Goal: Task Accomplishment & Management: Manage account settings

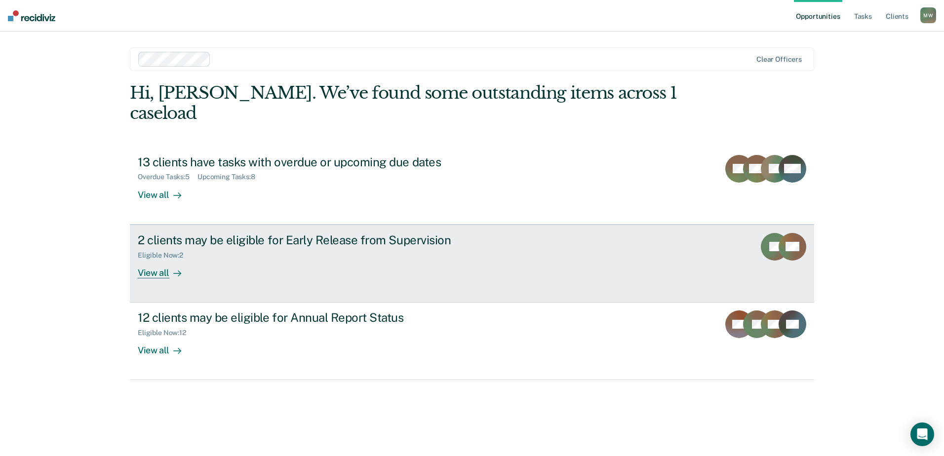
click at [143, 233] on div "2 clients may be eligible for Early Release from Supervision" at bounding box center [311, 240] width 346 height 14
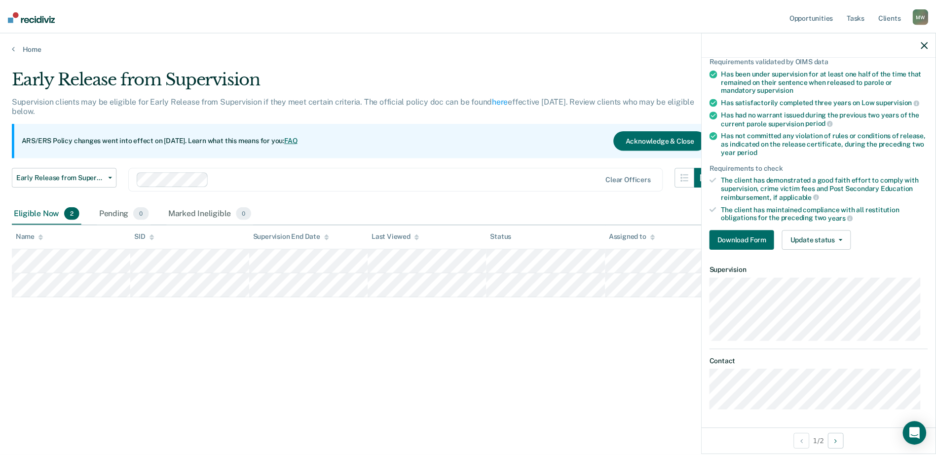
scroll to position [76, 0]
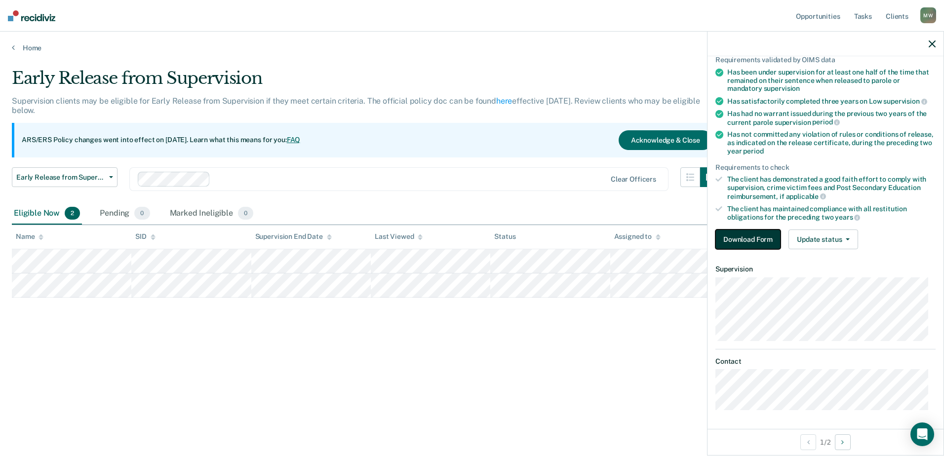
click at [732, 238] on button "Download Form" at bounding box center [747, 239] width 65 height 20
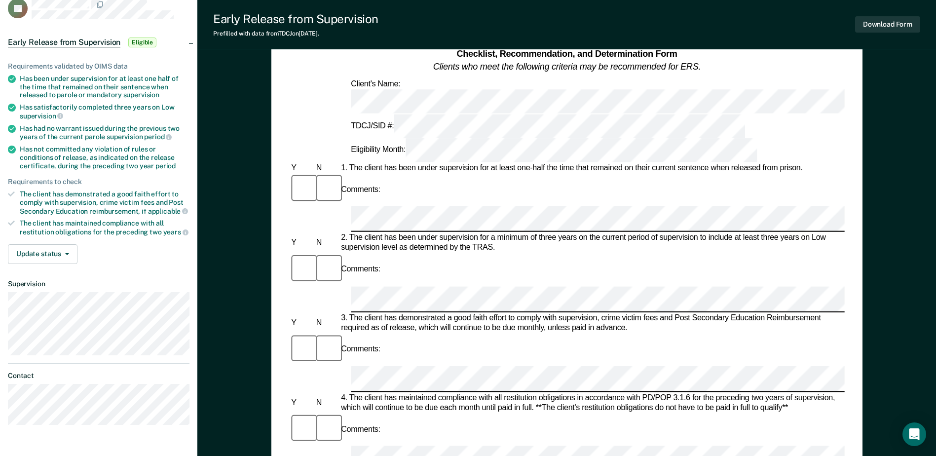
scroll to position [49, 0]
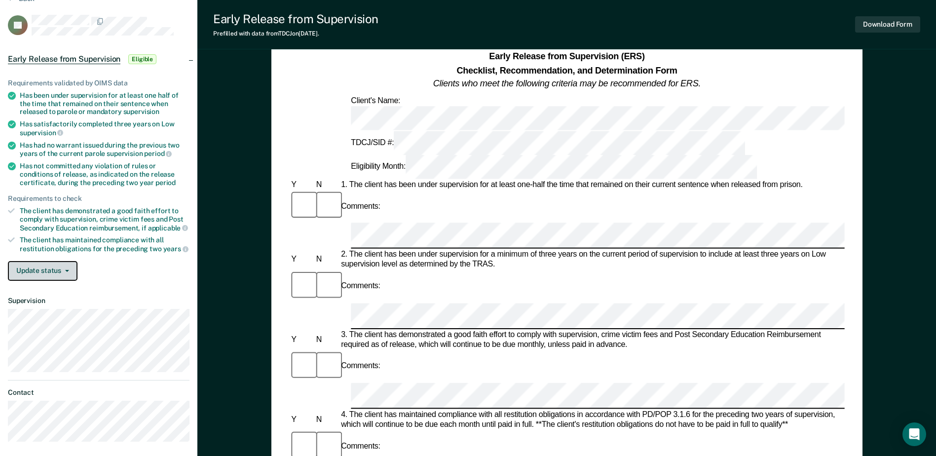
click at [71, 274] on button "Update status" at bounding box center [43, 271] width 70 height 20
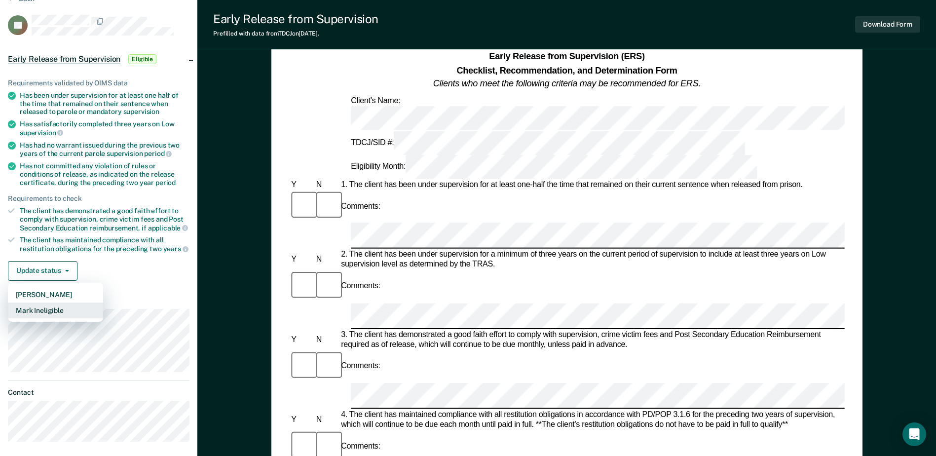
click at [64, 317] on button "Mark Ineligible" at bounding box center [55, 311] width 95 height 16
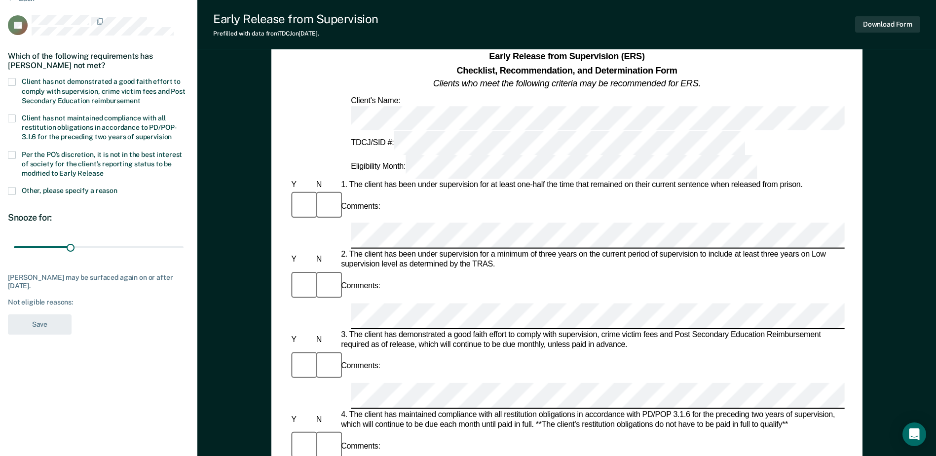
click at [13, 115] on span at bounding box center [12, 119] width 8 height 8
click at [172, 133] on input "Client has not maintained compliance with all restitution obligations in accord…" at bounding box center [172, 133] width 0 height 0
click at [54, 74] on div "Which of the following requirements has [PERSON_NAME] not met?" at bounding box center [99, 60] width 182 height 35
click at [13, 84] on span at bounding box center [12, 82] width 8 height 8
click at [140, 97] on input "Client has not demonstrated a good faith effort to comply with supervision, cri…" at bounding box center [140, 97] width 0 height 0
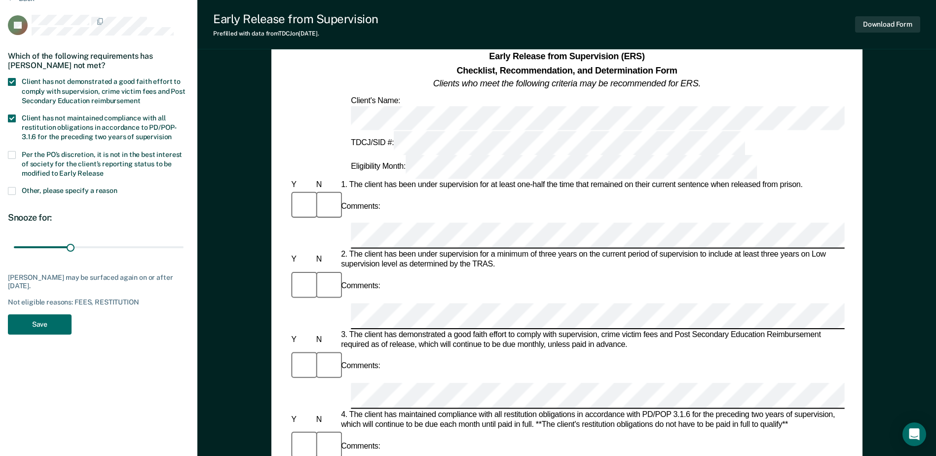
click at [15, 152] on span at bounding box center [12, 155] width 8 height 8
click at [104, 170] on input "Per the PO’s discretion, it is not in the best interest of society for the clie…" at bounding box center [104, 170] width 0 height 0
click at [16, 189] on label "Other, please specify a reason" at bounding box center [99, 191] width 182 height 9
click at [117, 187] on input "Other, please specify a reason" at bounding box center [117, 187] width 0 height 0
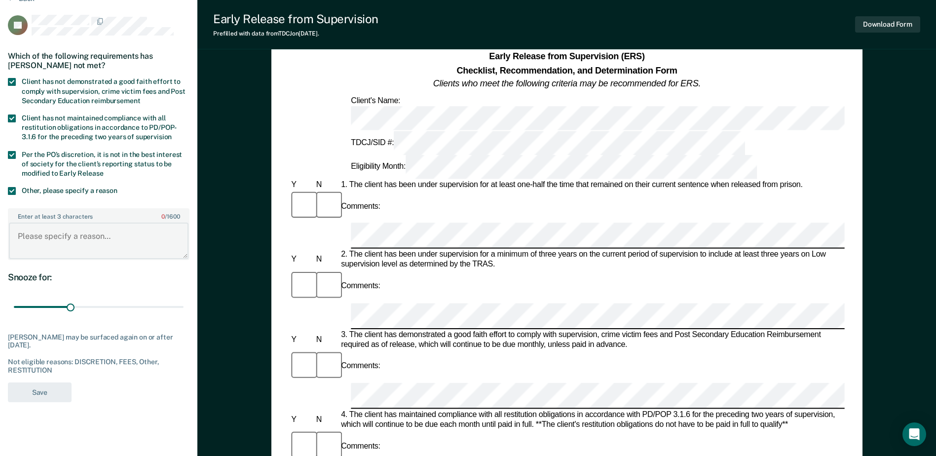
click at [80, 232] on textarea "Enter at least 3 characters 0 / 1600" at bounding box center [99, 241] width 180 height 37
click at [54, 229] on textarea "Client had delinquent fee balances." at bounding box center [99, 241] width 180 height 37
type textarea "Client has delinquent fee balances."
click at [41, 392] on button "Save" at bounding box center [40, 392] width 64 height 20
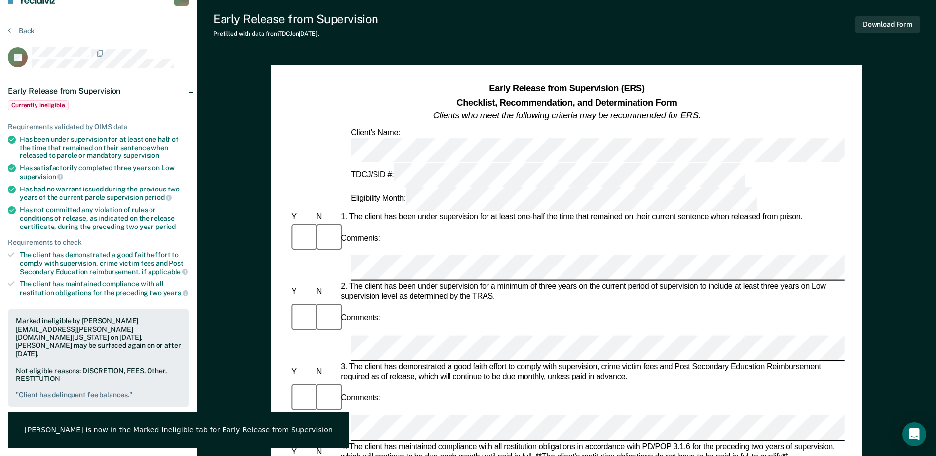
scroll to position [0, 0]
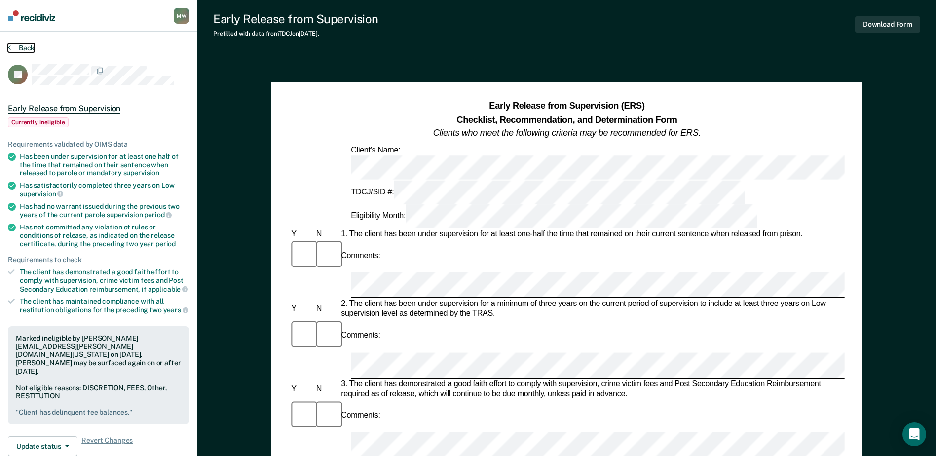
click at [30, 47] on button "Back" at bounding box center [21, 47] width 27 height 9
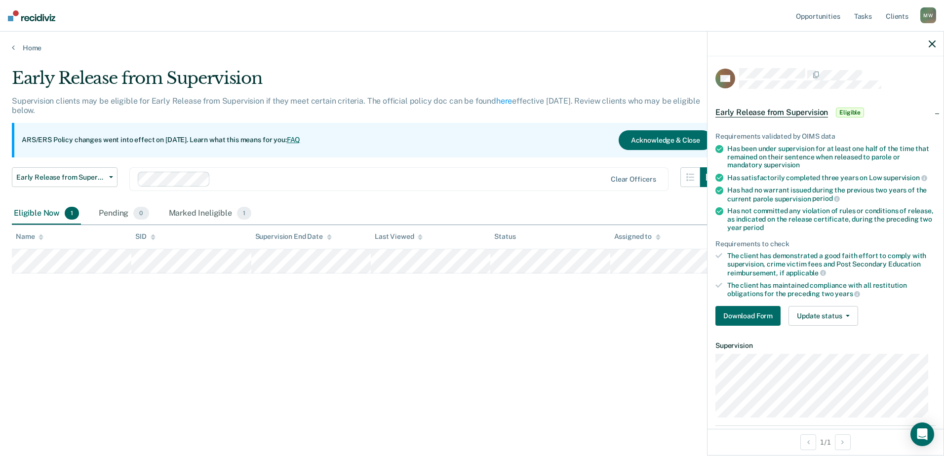
click at [932, 48] on div at bounding box center [825, 44] width 236 height 25
click at [934, 45] on icon "button" at bounding box center [931, 43] width 7 height 7
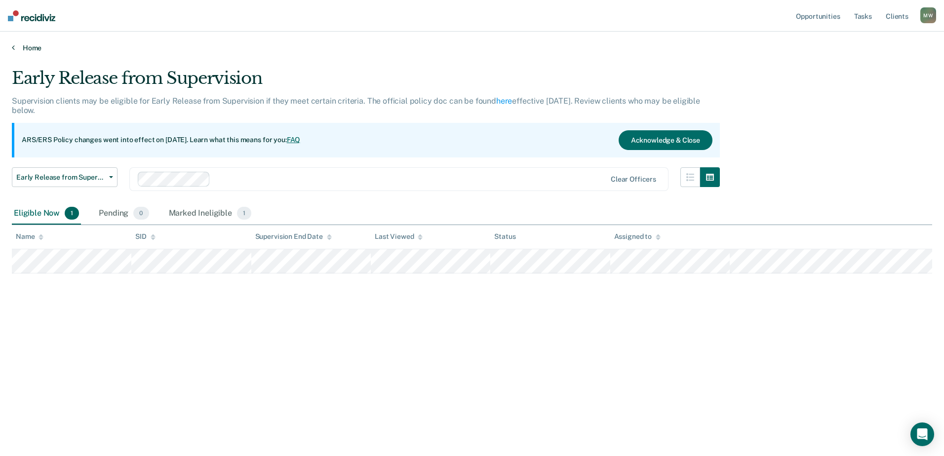
click at [40, 44] on link "Home" at bounding box center [472, 47] width 920 height 9
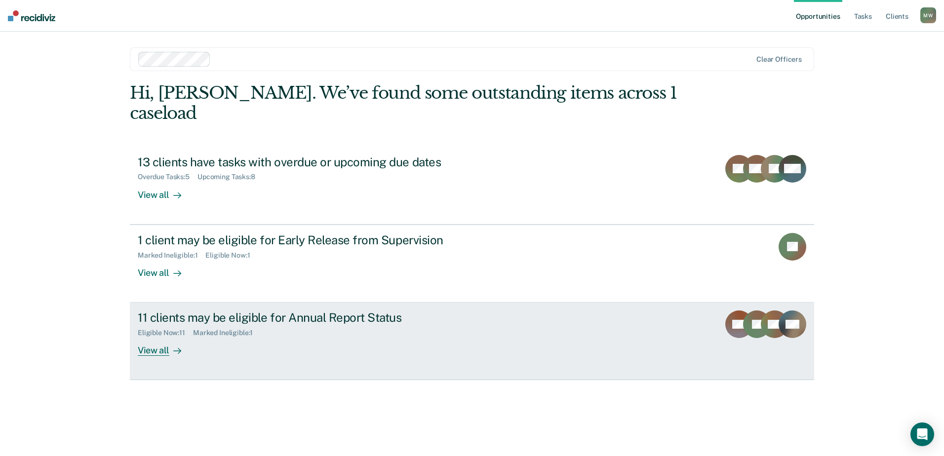
click at [250, 310] on div "11 clients may be eligible for Annual Report Status" at bounding box center [311, 317] width 346 height 14
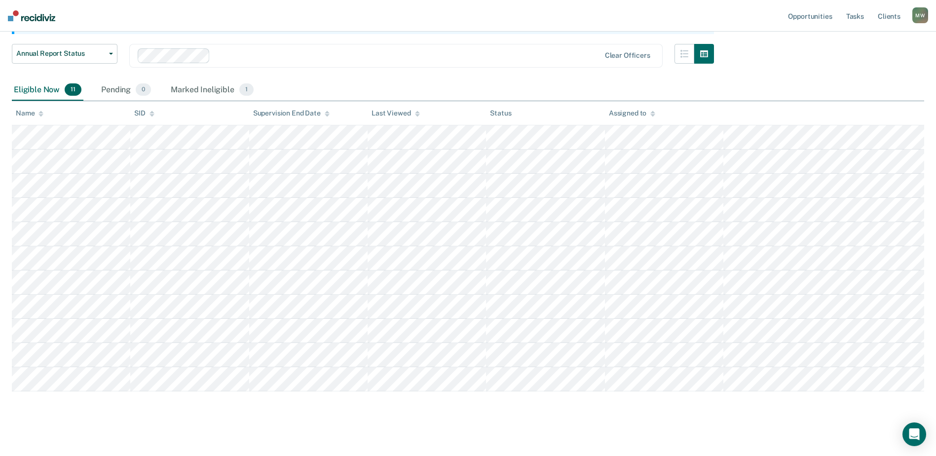
scroll to position [120, 0]
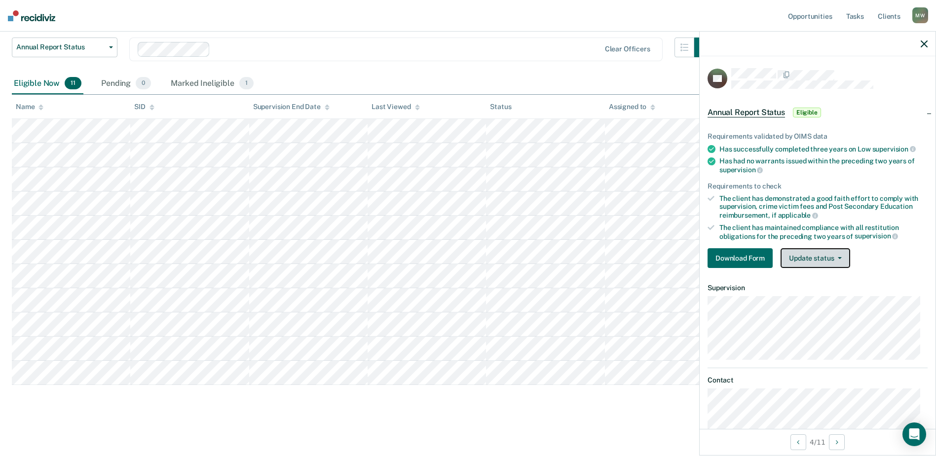
click at [841, 262] on button "Update status" at bounding box center [816, 258] width 70 height 20
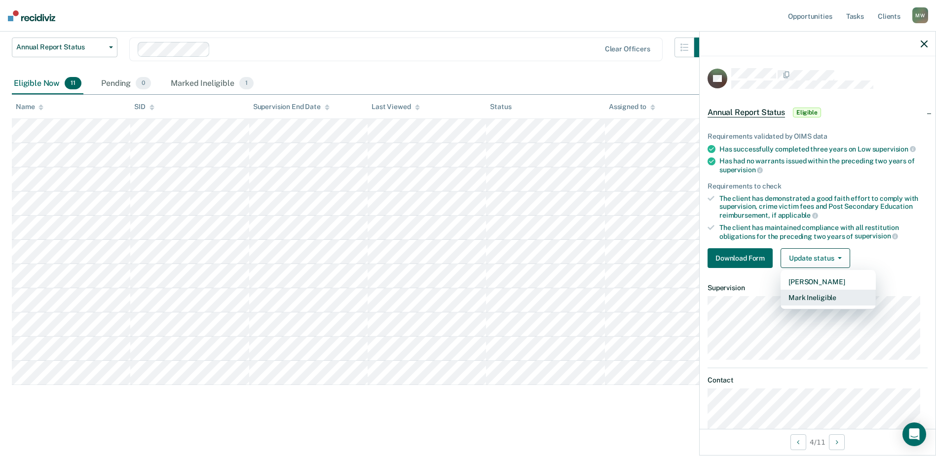
click at [824, 297] on button "Mark Ineligible" at bounding box center [828, 298] width 95 height 16
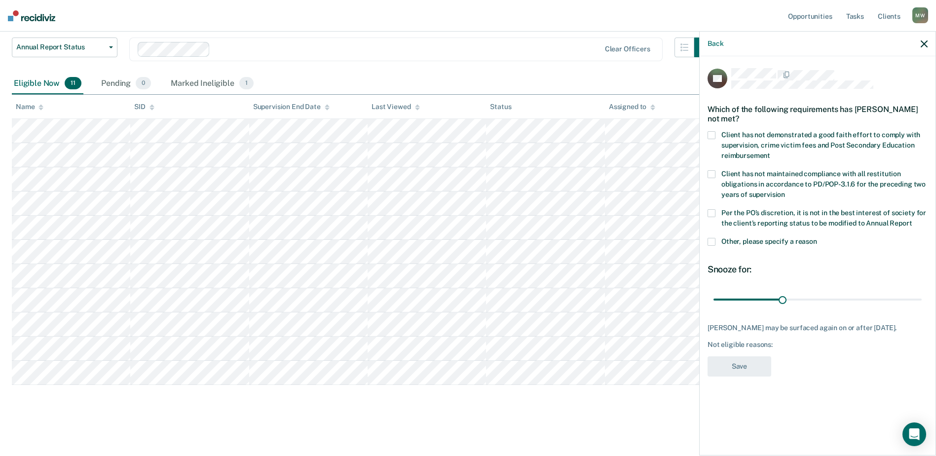
click at [713, 214] on span at bounding box center [712, 213] width 8 height 8
click at [912, 220] on input "Per the PO’s discretion, it is not in the best interest of society for the clie…" at bounding box center [912, 220] width 0 height 0
click at [717, 170] on label "Client has not maintained compliance with all restitution obligations in accord…" at bounding box center [818, 185] width 220 height 31
click at [785, 191] on input "Client has not maintained compliance with all restitution obligations in accord…" at bounding box center [785, 191] width 0 height 0
click at [717, 136] on label "Client has not demonstrated a good faith effort to comply with supervision, cri…" at bounding box center [818, 146] width 220 height 31
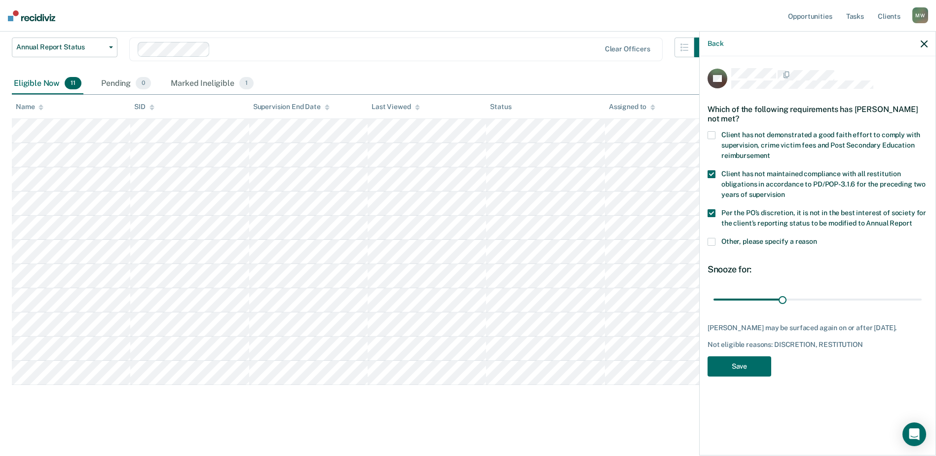
click at [770, 152] on input "Client has not demonstrated a good faith effort to comply with supervision, cri…" at bounding box center [770, 152] width 0 height 0
click at [717, 238] on label "Other, please specify a reason" at bounding box center [818, 243] width 220 height 10
click at [817, 238] on input "Other, please specify a reason" at bounding box center [817, 238] width 0 height 0
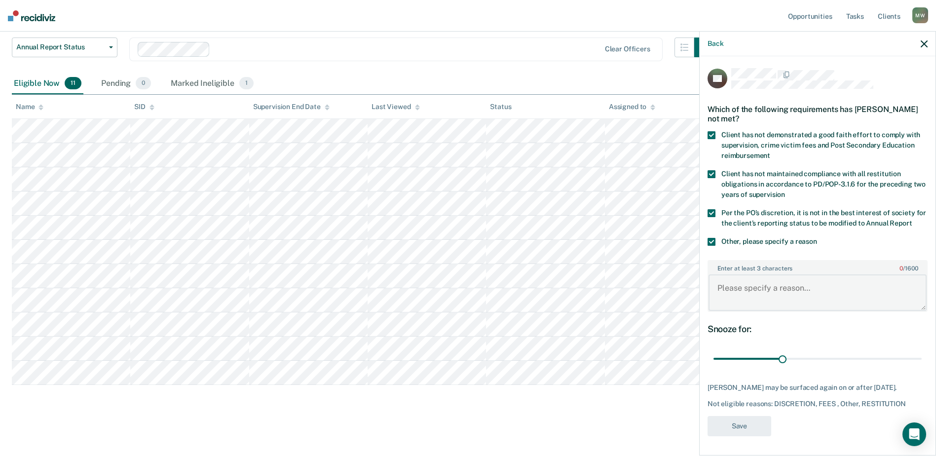
click at [768, 290] on textarea "Enter at least 3 characters 0 / 1600" at bounding box center [818, 292] width 218 height 37
type textarea "h"
type textarea "Client has delinquent fee balance."
click at [735, 422] on button "Save" at bounding box center [740, 426] width 64 height 20
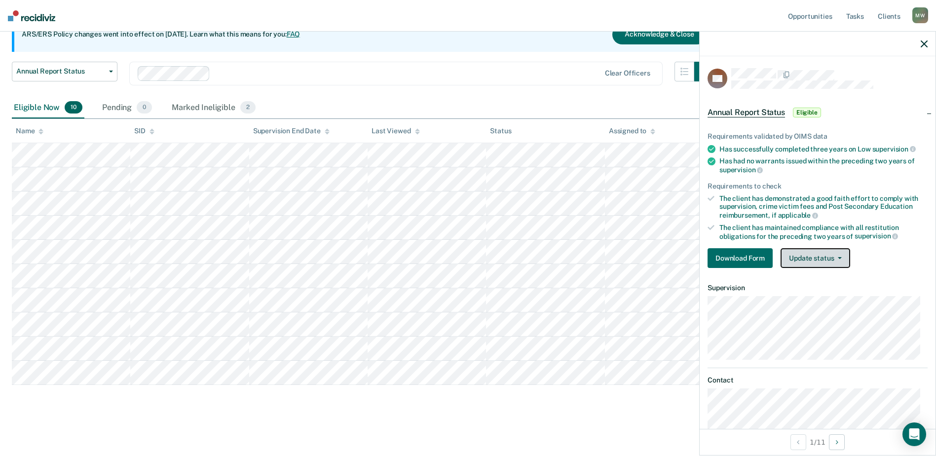
click at [832, 259] on button "Update status" at bounding box center [816, 258] width 70 height 20
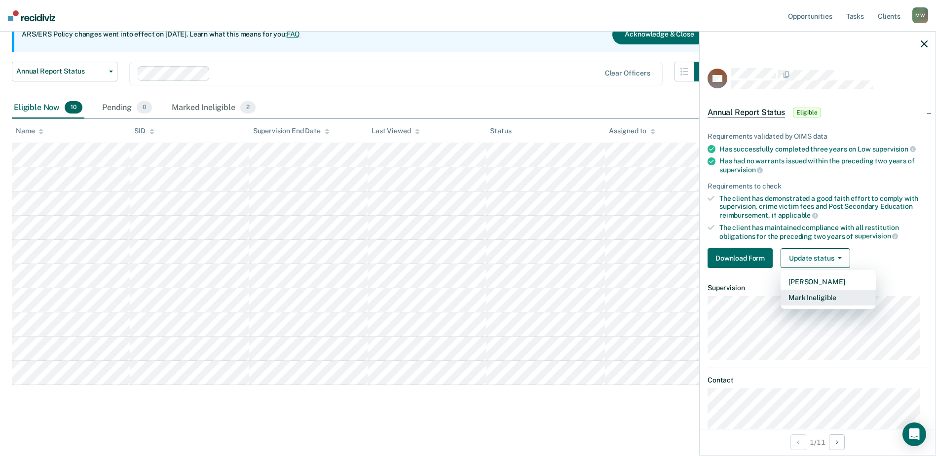
click at [804, 301] on button "Mark Ineligible" at bounding box center [828, 298] width 95 height 16
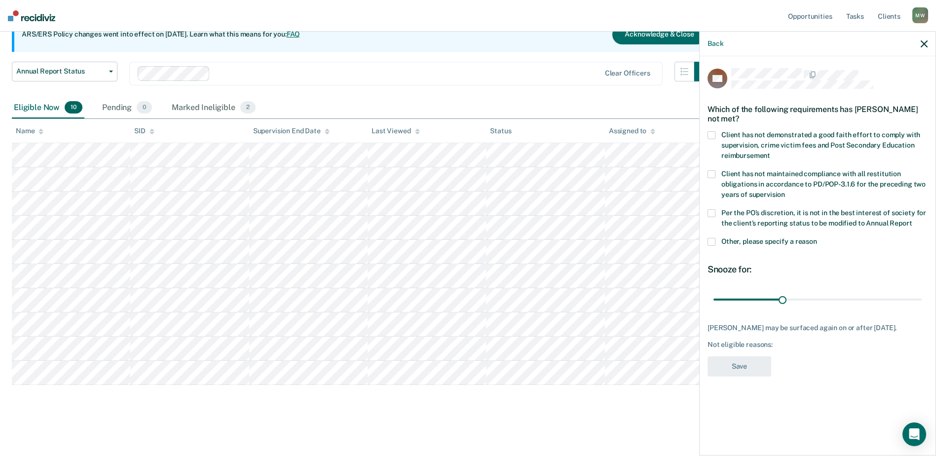
click at [718, 211] on label "Per the PO’s discretion, it is not in the best interest of society for the clie…" at bounding box center [818, 219] width 220 height 21
click at [912, 220] on input "Per the PO’s discretion, it is not in the best interest of society for the clie…" at bounding box center [912, 220] width 0 height 0
click at [718, 168] on div "Client has not demonstrated a good faith effort to comply with supervision, cri…" at bounding box center [818, 150] width 220 height 39
click at [713, 131] on span at bounding box center [712, 135] width 8 height 8
click at [770, 152] on input "Client has not demonstrated a good faith effort to comply with supervision, cri…" at bounding box center [770, 152] width 0 height 0
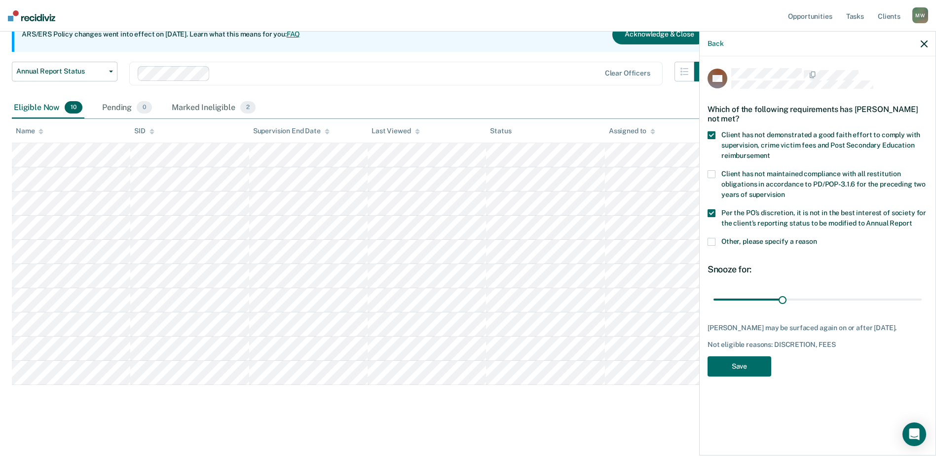
drag, startPoint x: 710, startPoint y: 178, endPoint x: 718, endPoint y: 186, distance: 11.2
click at [710, 178] on label "Client has not maintained compliance with all restitution obligations in accord…" at bounding box center [818, 185] width 220 height 31
click at [785, 191] on input "Client has not maintained compliance with all restitution obligations in accord…" at bounding box center [785, 191] width 0 height 0
drag, startPoint x: 711, startPoint y: 242, endPoint x: 723, endPoint y: 249, distance: 14.1
click at [711, 242] on span at bounding box center [712, 242] width 8 height 8
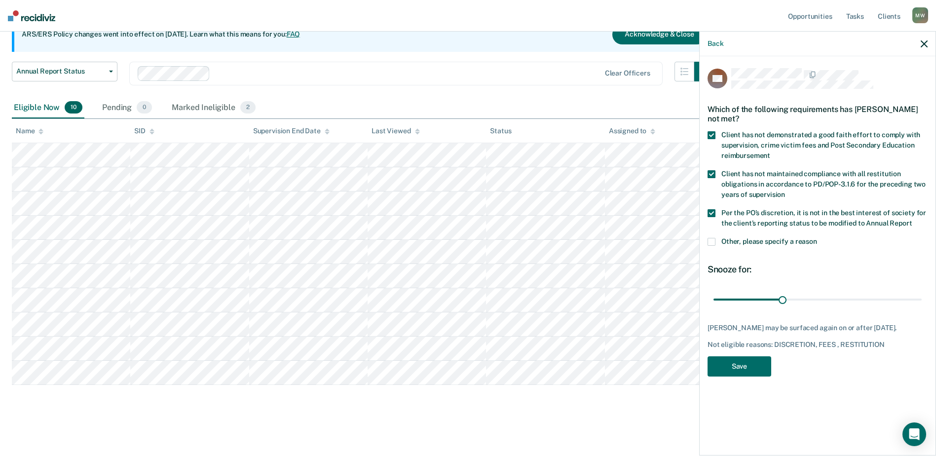
click at [817, 238] on input "Other, please specify a reason" at bounding box center [817, 238] width 0 height 0
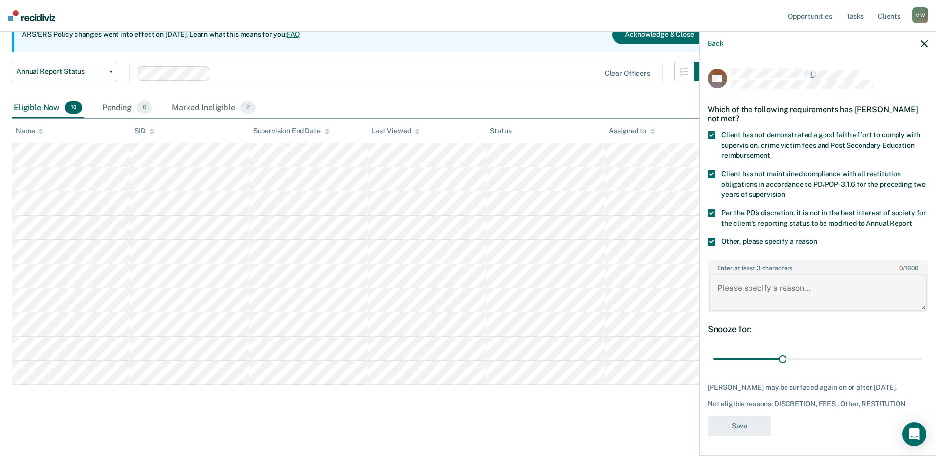
click at [745, 298] on textarea "Enter at least 3 characters 0 / 1600" at bounding box center [818, 292] width 218 height 37
type textarea "Client has delinquent fee balances and VR issues."
click at [733, 436] on button "Save" at bounding box center [740, 426] width 64 height 20
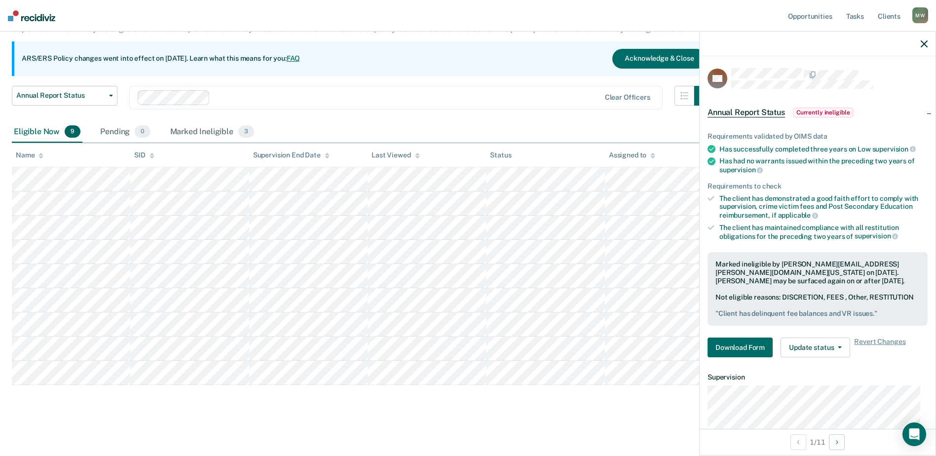
click at [584, 132] on div "Eligible Now 9 Pending 0 Marked Ineligible 3" at bounding box center [468, 132] width 913 height 22
click at [921, 44] on icon "button" at bounding box center [924, 43] width 7 height 7
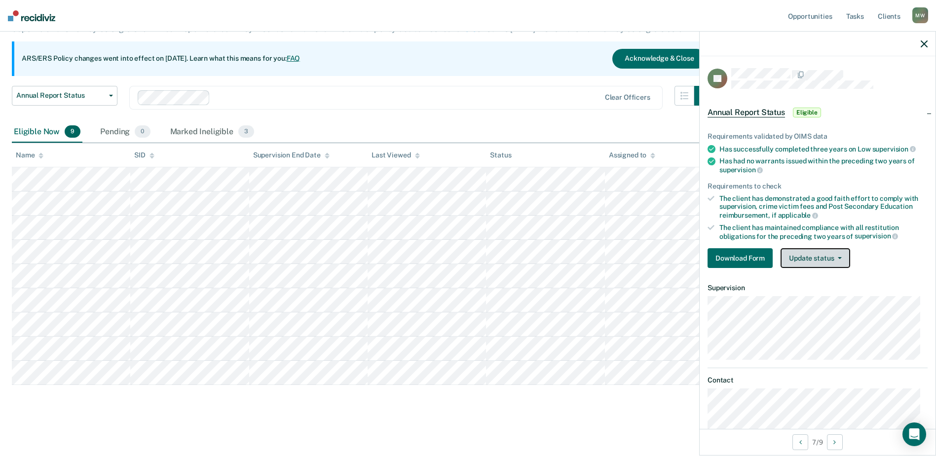
click at [817, 261] on button "Update status" at bounding box center [816, 258] width 70 height 20
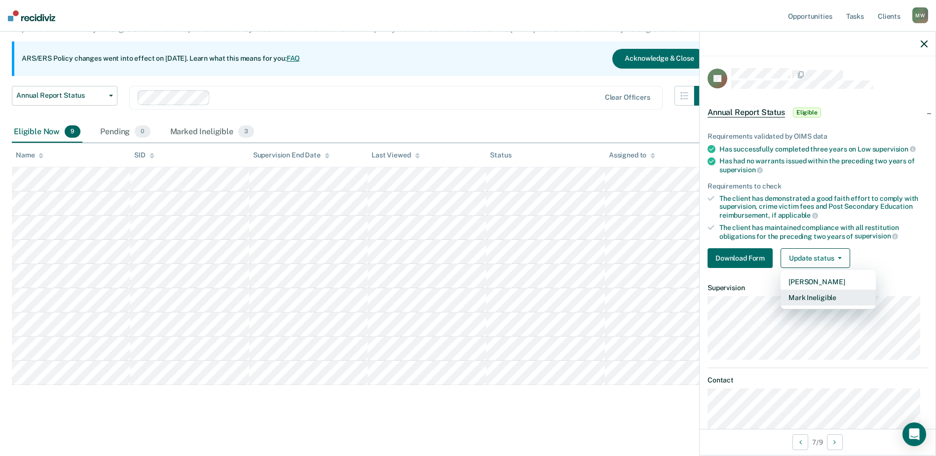
click at [826, 299] on button "Mark Ineligible" at bounding box center [828, 298] width 95 height 16
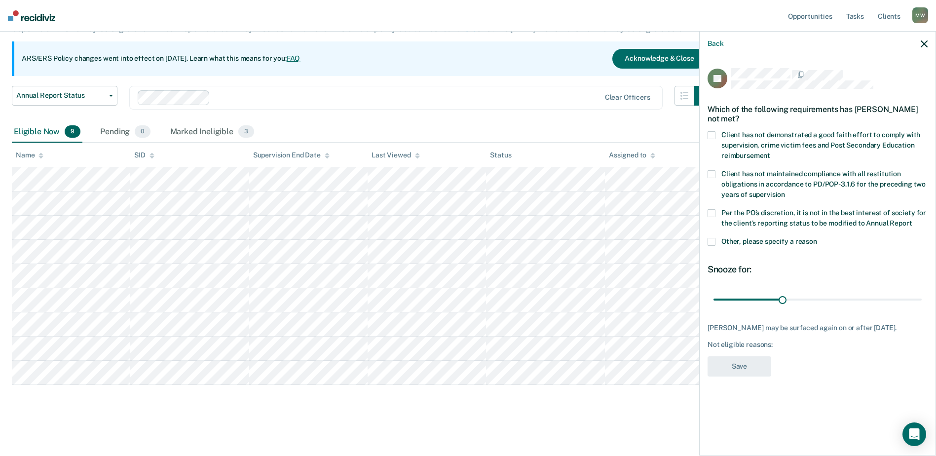
click at [737, 219] on span "Per the PO’s discretion, it is not in the best interest of society for the clie…" at bounding box center [824, 218] width 205 height 18
click at [912, 220] on input "Per the PO’s discretion, it is not in the best interest of society for the clie…" at bounding box center [912, 220] width 0 height 0
click at [716, 239] on label "Other, please specify a reason" at bounding box center [818, 243] width 220 height 10
click at [817, 238] on input "Other, please specify a reason" at bounding box center [817, 238] width 0 height 0
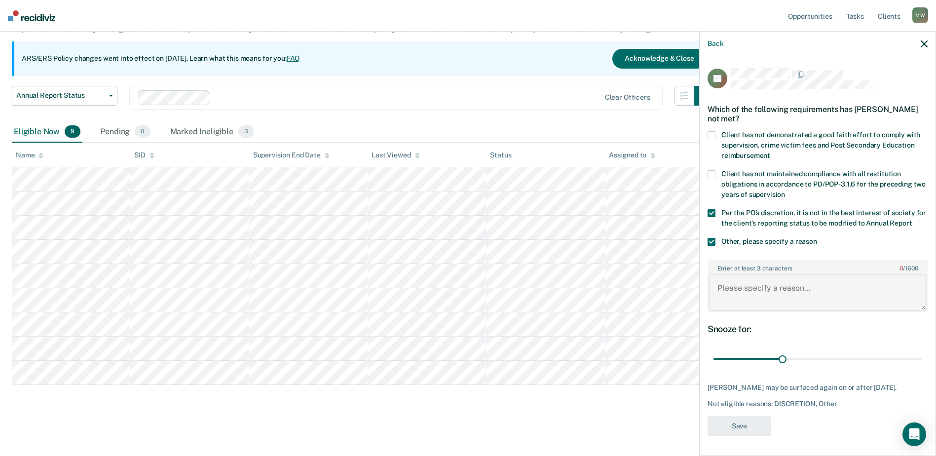
click at [765, 293] on textarea "Enter at least 3 characters 0 / 1600" at bounding box center [818, 292] width 218 height 37
type textarea "C"
drag, startPoint x: 820, startPoint y: 292, endPoint x: 776, endPoint y: 287, distance: 44.2
click at [776, 287] on textarea "Client has VR within 2 yeras." at bounding box center [818, 292] width 218 height 37
type textarea "Client has VR [DATE]."
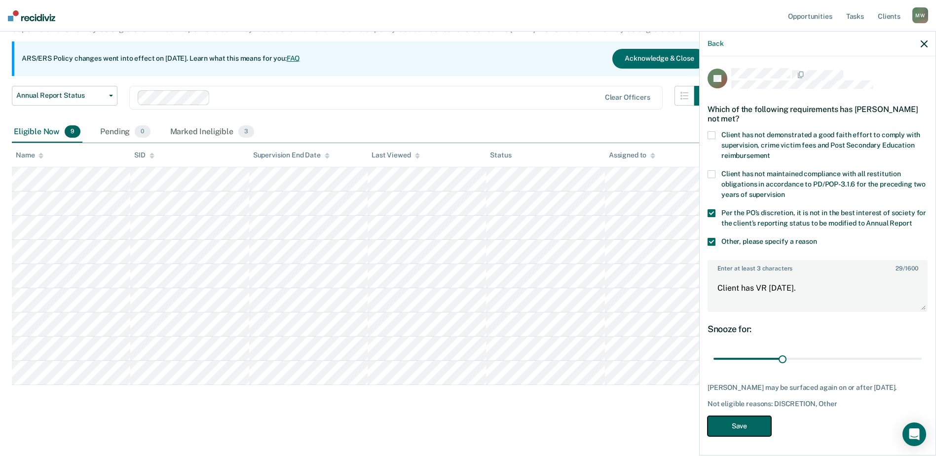
click at [741, 422] on button "Save" at bounding box center [740, 426] width 64 height 20
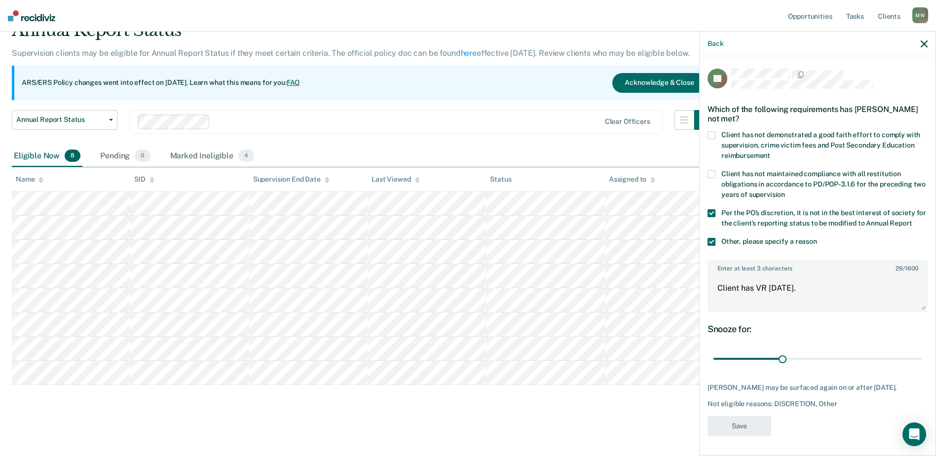
scroll to position [48, 0]
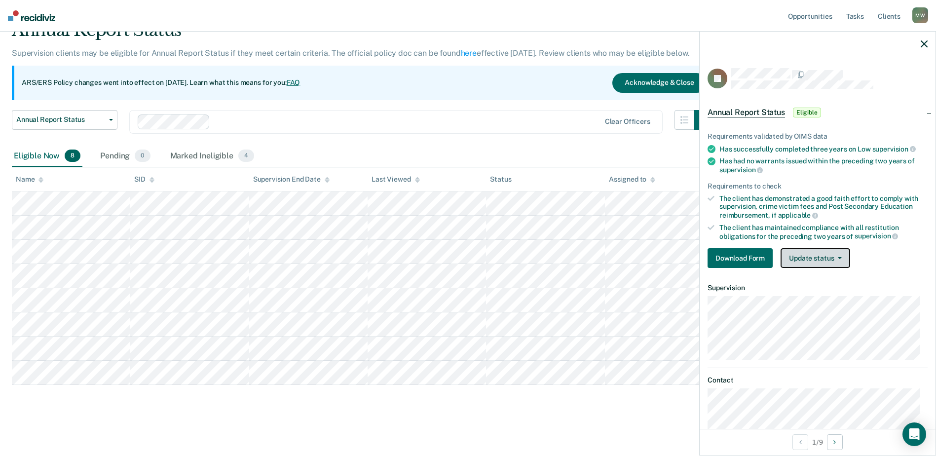
click at [807, 262] on button "Update status" at bounding box center [816, 258] width 70 height 20
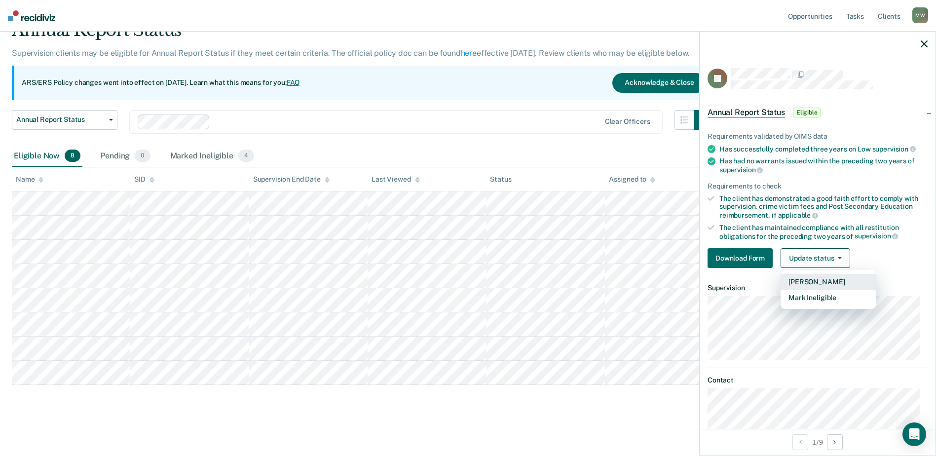
click at [814, 279] on button "[PERSON_NAME]" at bounding box center [828, 282] width 95 height 16
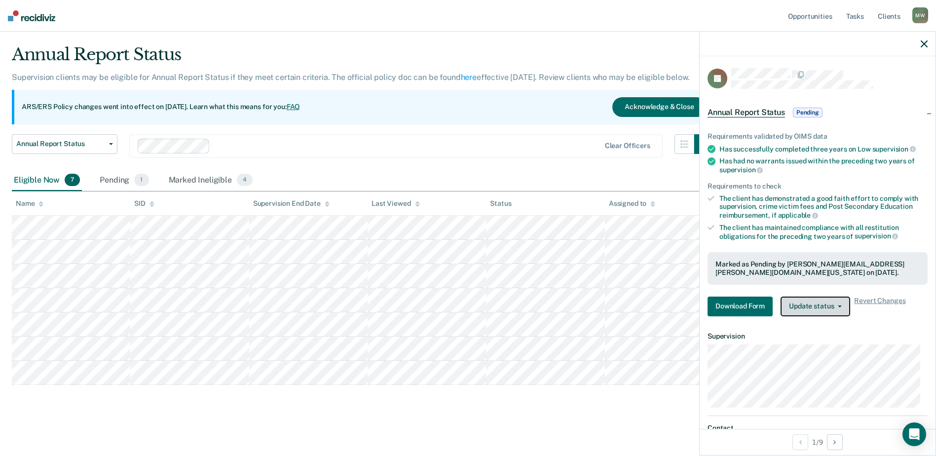
scroll to position [24, 0]
click at [751, 303] on button "Download Form" at bounding box center [740, 307] width 65 height 20
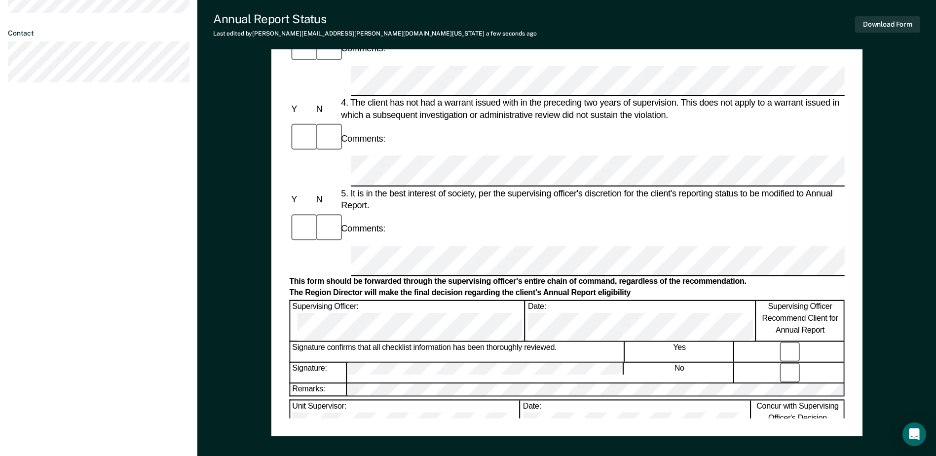
scroll to position [424, 0]
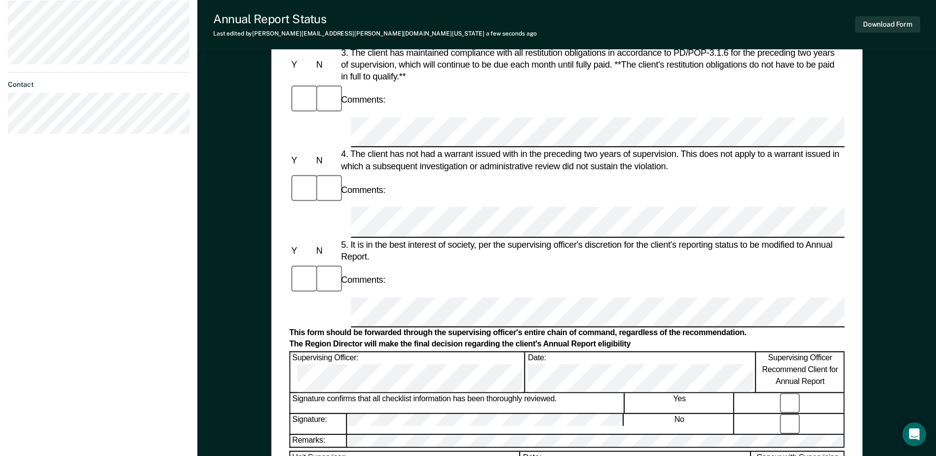
scroll to position [375, 0]
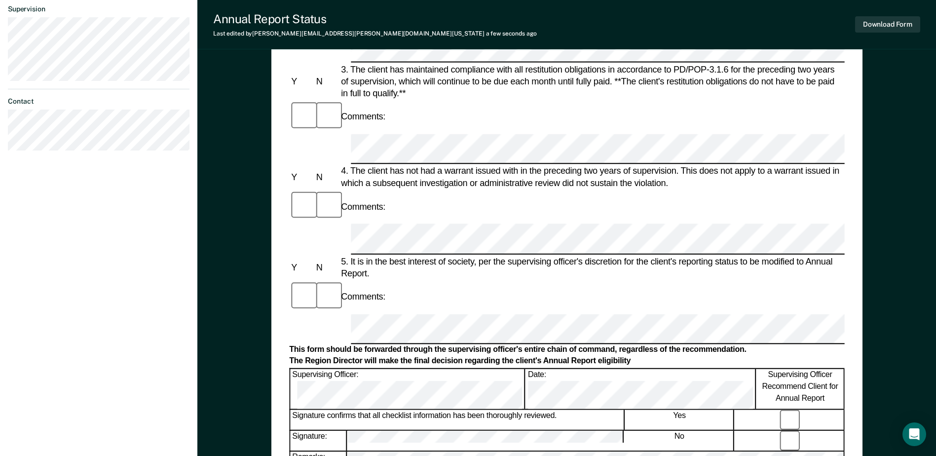
scroll to position [0, 0]
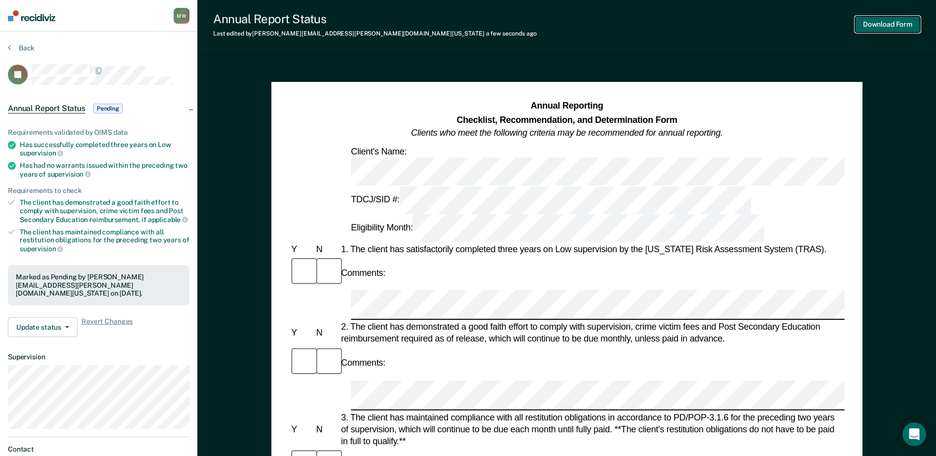
click at [885, 25] on button "Download Form" at bounding box center [887, 24] width 65 height 16
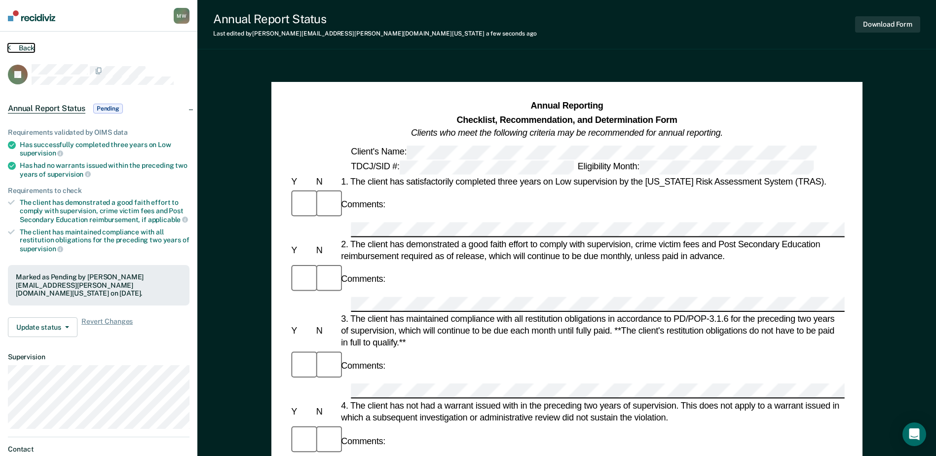
click at [26, 47] on button "Back" at bounding box center [21, 47] width 27 height 9
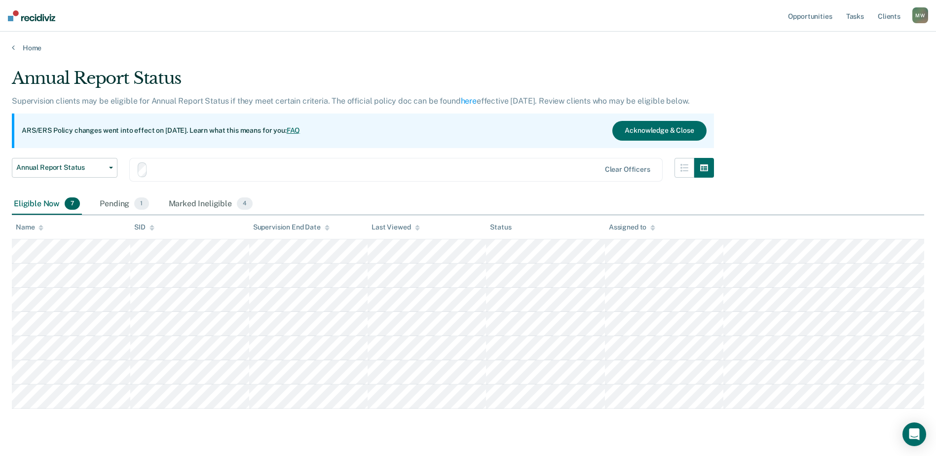
scroll to position [24, 0]
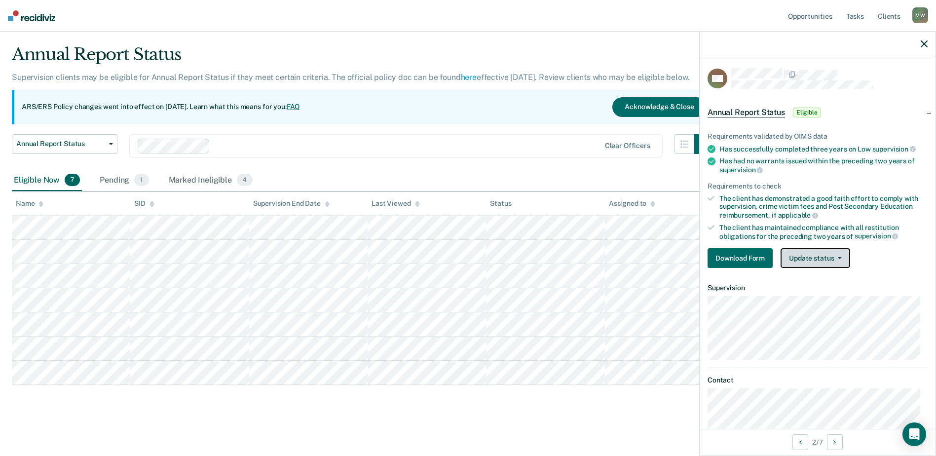
click at [819, 248] on button "Update status" at bounding box center [816, 258] width 70 height 20
click at [801, 109] on span "Eligible" at bounding box center [807, 113] width 28 height 10
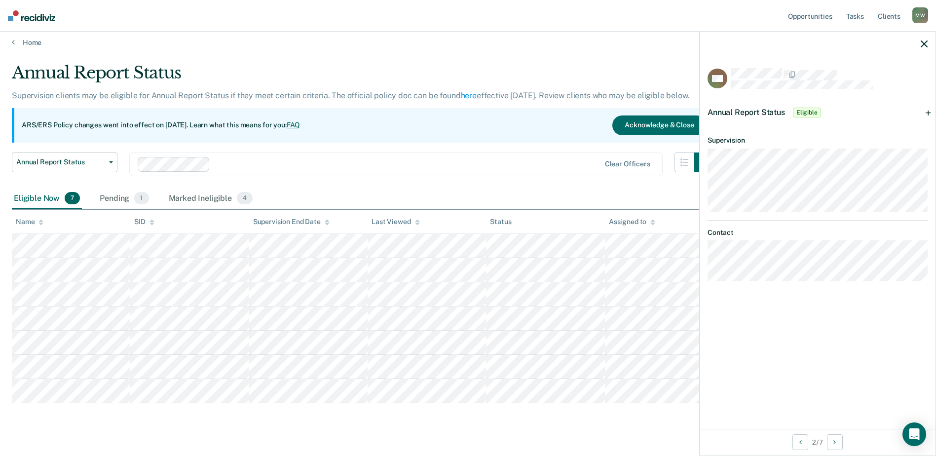
scroll to position [0, 0]
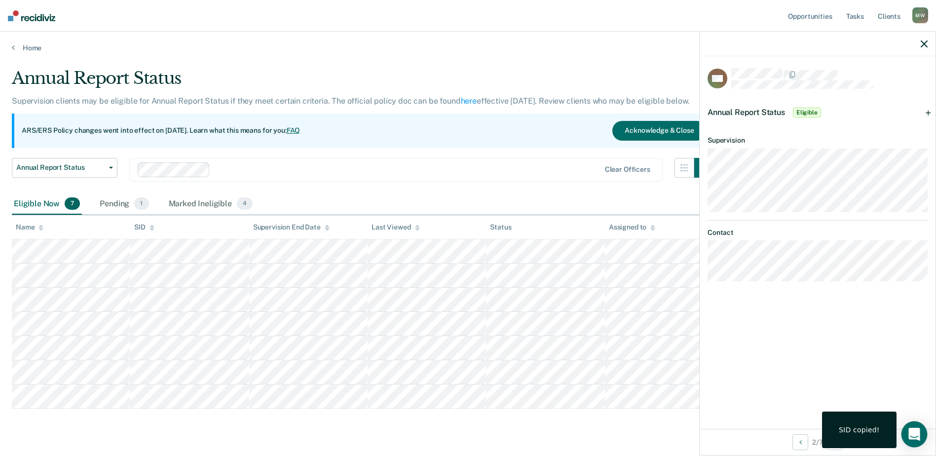
click at [915, 436] on icon "Open Intercom Messenger" at bounding box center [914, 434] width 11 height 13
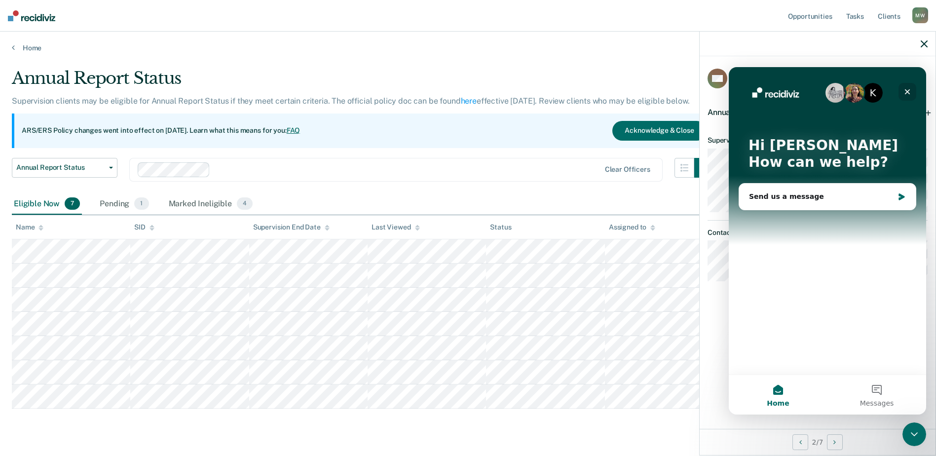
click at [909, 89] on icon "Close" at bounding box center [908, 92] width 8 height 8
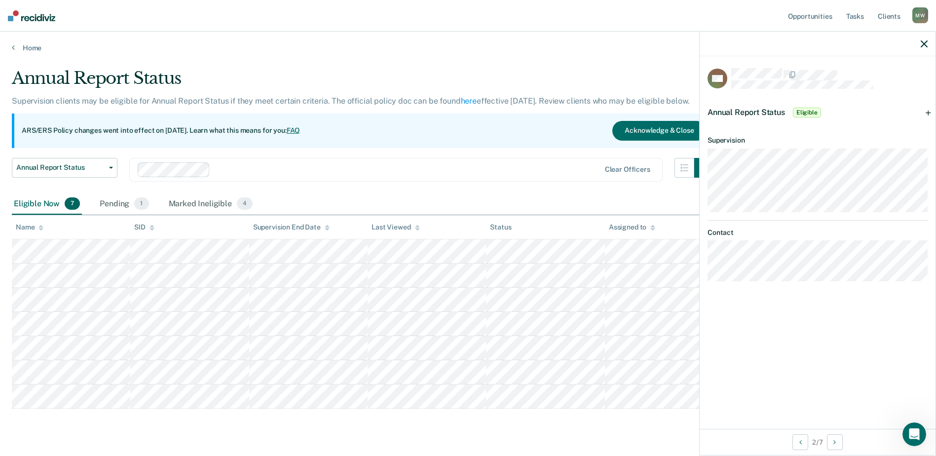
click at [138, 379] on tbody at bounding box center [468, 323] width 913 height 169
click at [807, 110] on span "Eligible" at bounding box center [807, 113] width 28 height 10
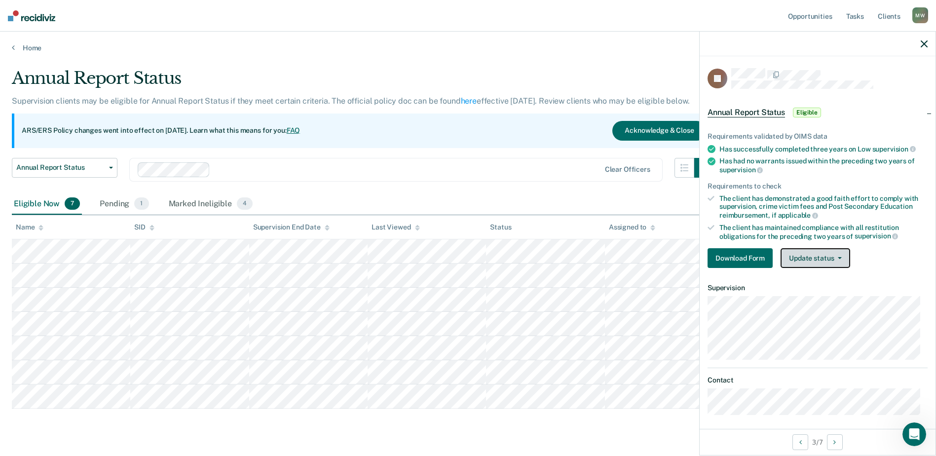
click at [808, 254] on button "Update status" at bounding box center [816, 258] width 70 height 20
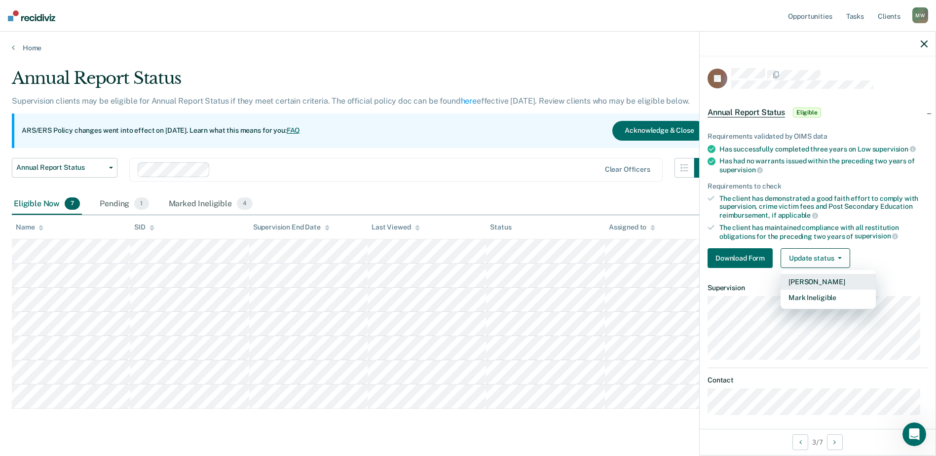
click at [800, 276] on button "[PERSON_NAME]" at bounding box center [828, 282] width 95 height 16
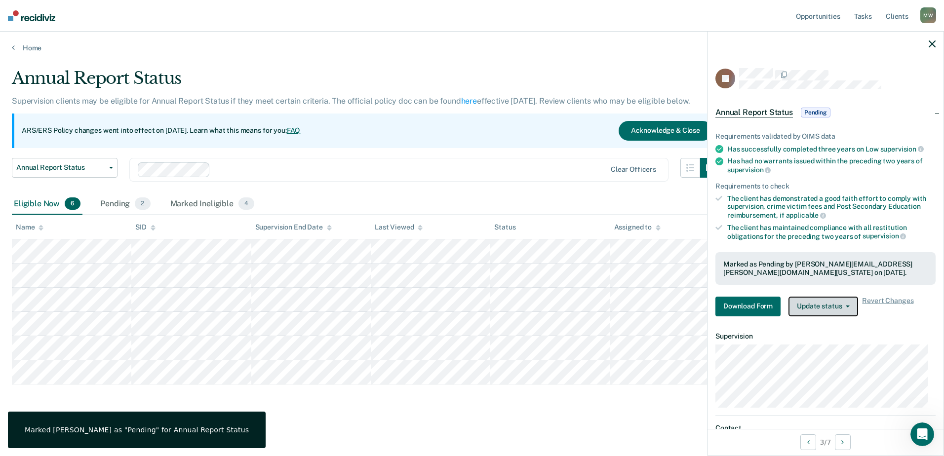
click at [807, 308] on button "Update status" at bounding box center [823, 307] width 70 height 20
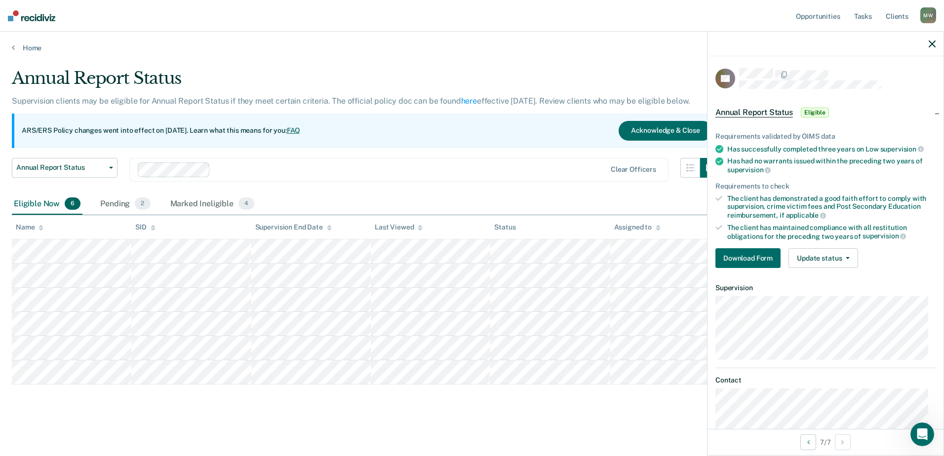
click at [263, 418] on main "Annual Report Status Supervision clients may be eligible for Annual Report Stat…" at bounding box center [472, 252] width 944 height 401
